Goal: Transaction & Acquisition: Book appointment/travel/reservation

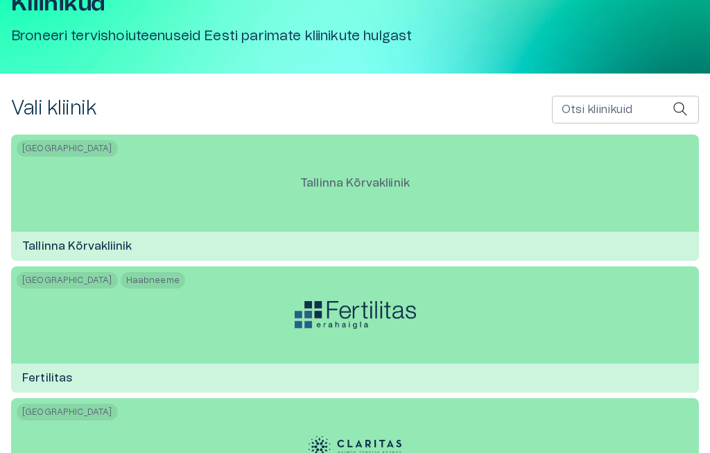
scroll to position [102, 0]
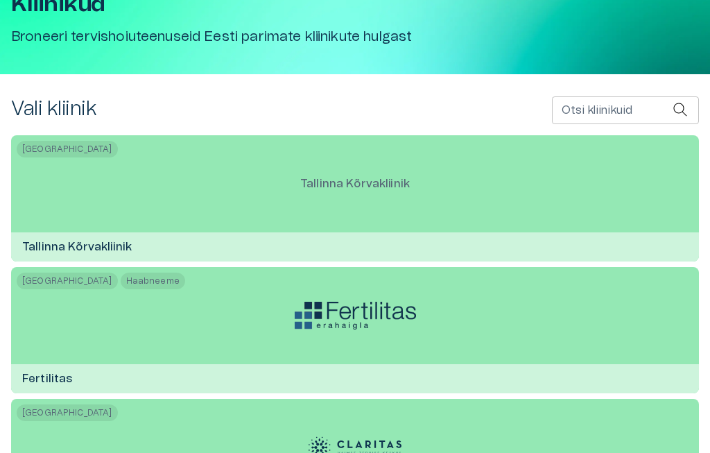
click at [387, 195] on p "Tallinna Kõrvakliinik" at bounding box center [355, 183] width 132 height 39
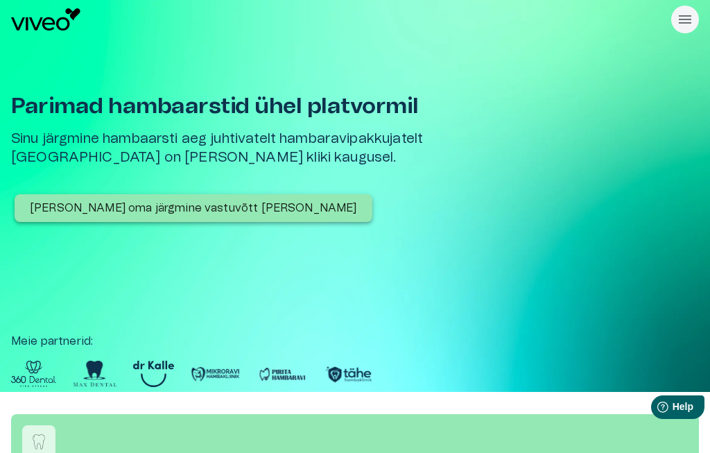
click at [213, 211] on p "Broneeri oma järgmine vastuvõtt täna" at bounding box center [193, 208] width 327 height 17
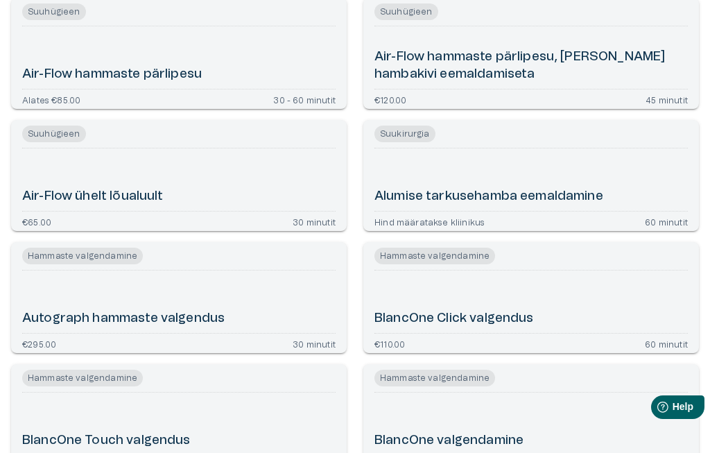
scroll to position [225, 0]
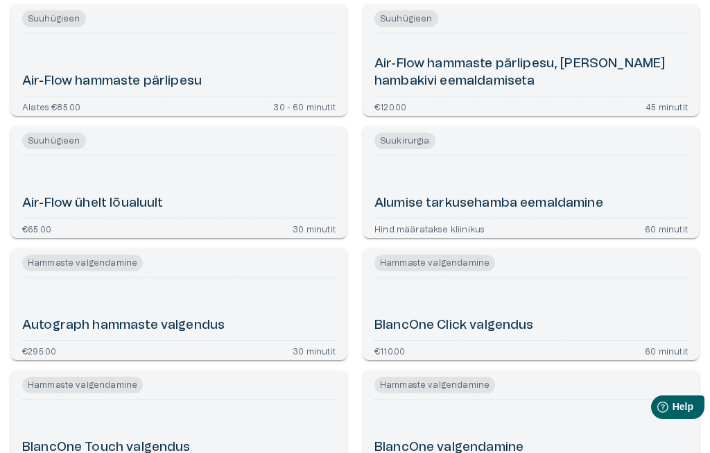
click at [619, 191] on div "Alumise tarkusehamba eemaldamine" at bounding box center [530, 186] width 313 height 51
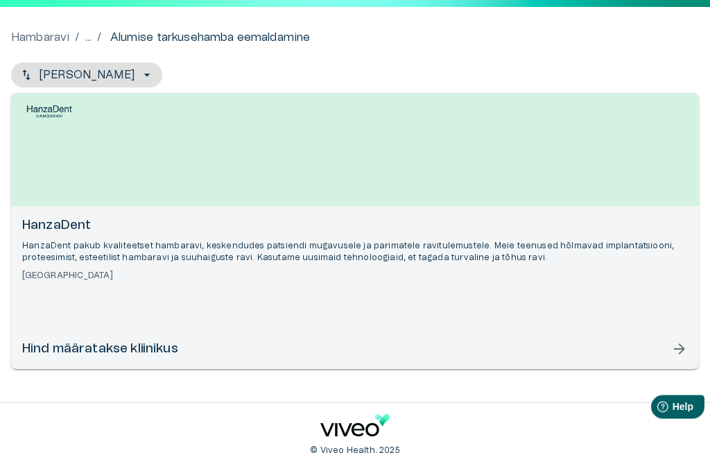
scroll to position [116, 0]
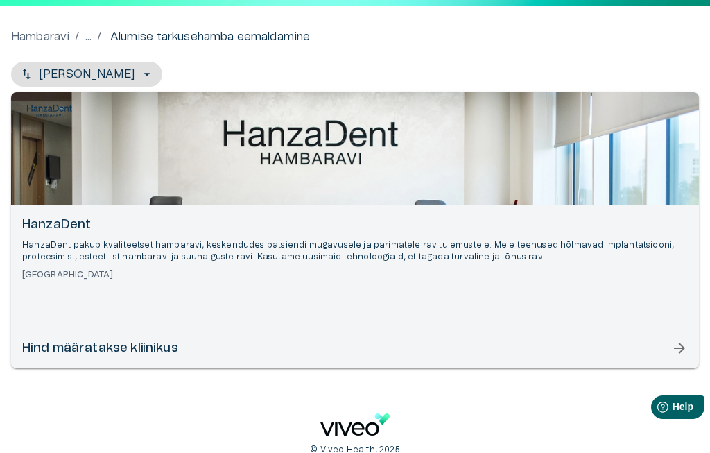
click at [186, 189] on div "Open selected supplier available booking dates" at bounding box center [355, 148] width 688 height 113
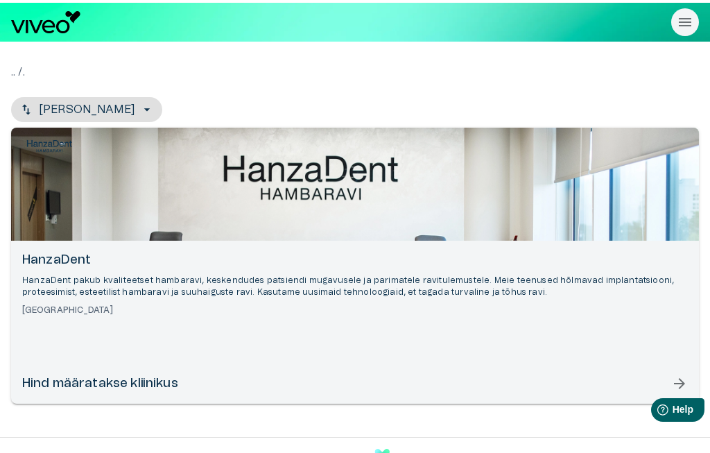
scroll to position [116, 0]
